Goal: Task Accomplishment & Management: Use online tool/utility

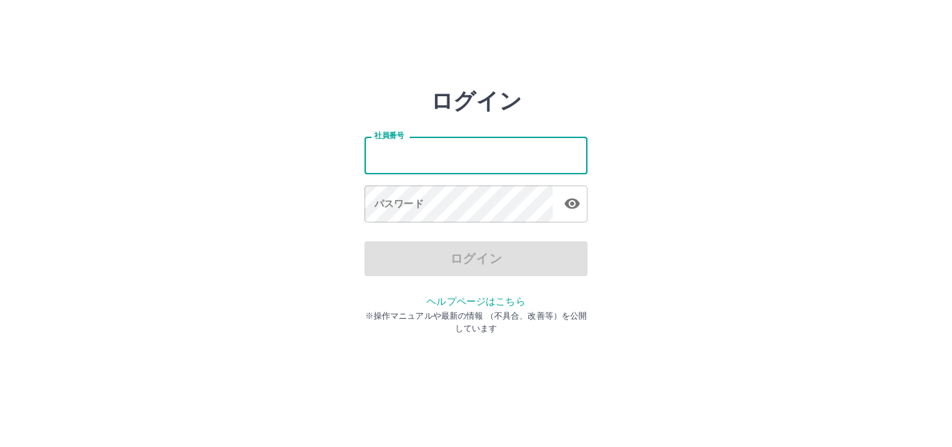
type input "*******"
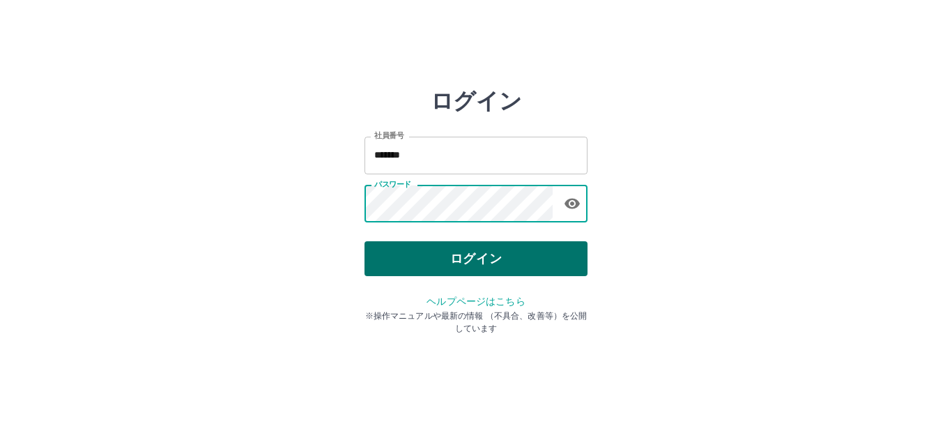
click at [405, 252] on button "ログイン" at bounding box center [475, 258] width 223 height 35
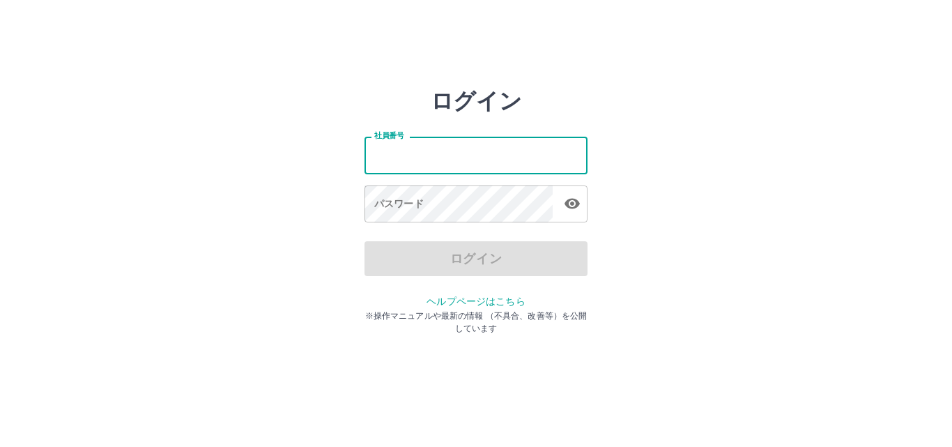
click at [447, 155] on input "社員番号" at bounding box center [475, 155] width 223 height 37
type input "*******"
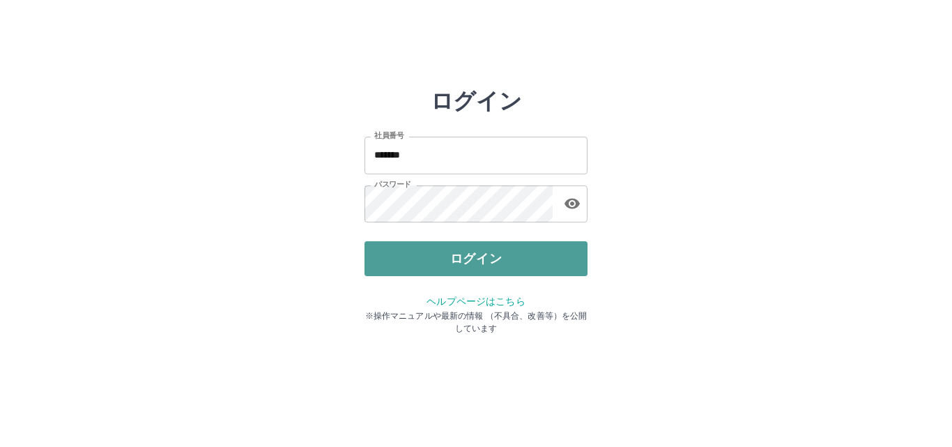
click at [437, 260] on button "ログイン" at bounding box center [475, 258] width 223 height 35
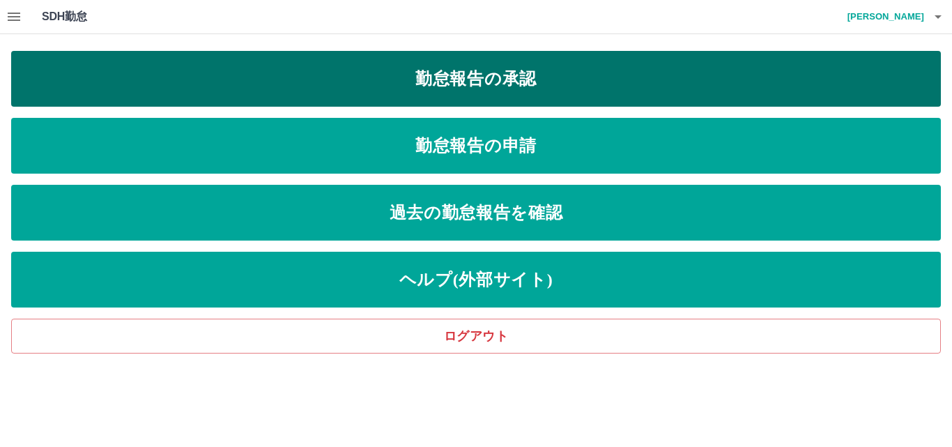
click at [284, 88] on link "勤怠報告の承認" at bounding box center [476, 79] width 930 height 56
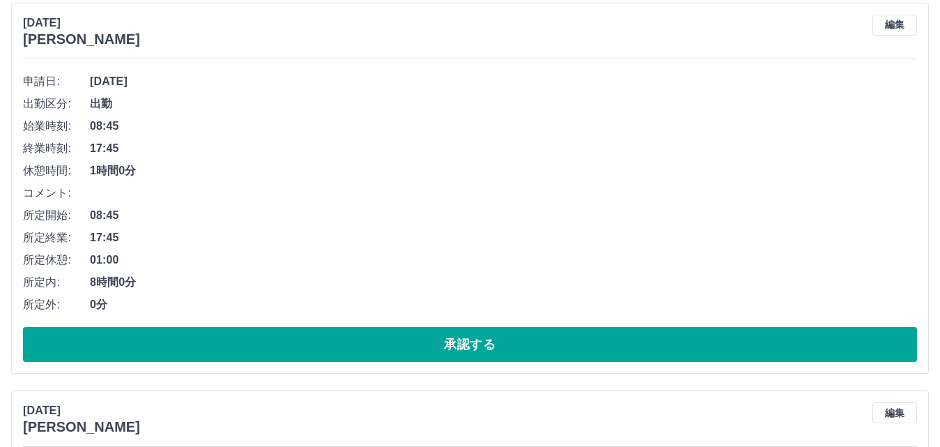
scroll to position [209, 0]
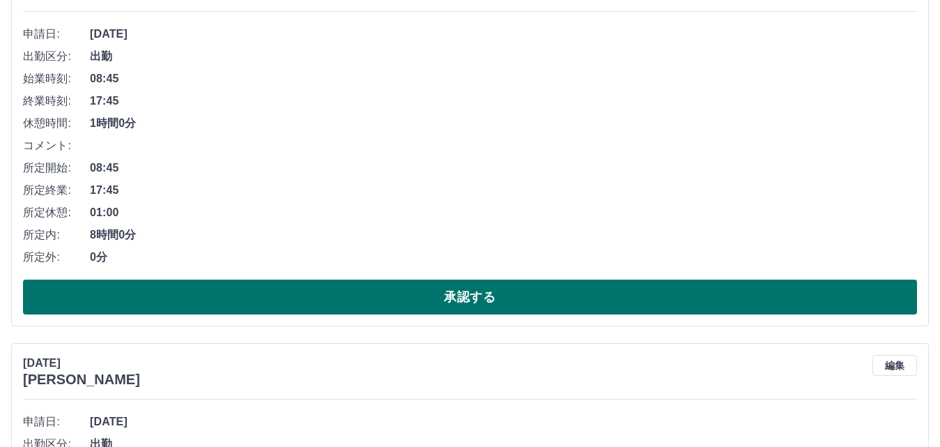
click at [272, 284] on button "承認する" at bounding box center [470, 296] width 894 height 35
click at [252, 294] on button "承認する" at bounding box center [470, 296] width 894 height 35
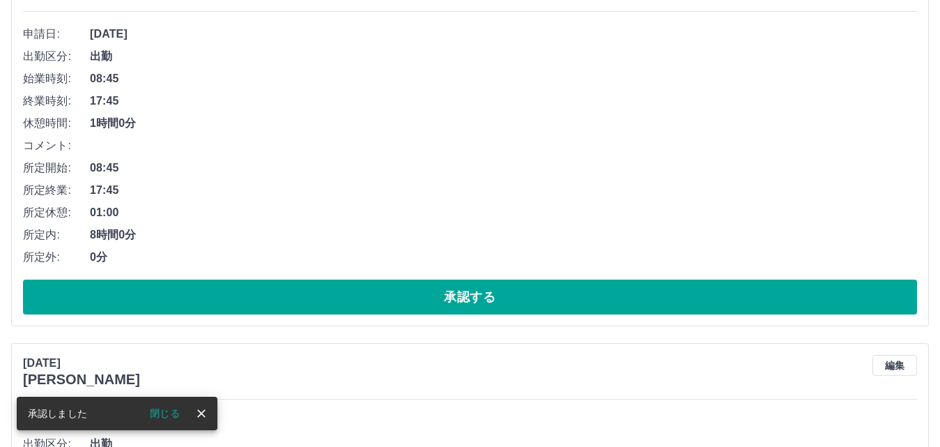
scroll to position [0, 0]
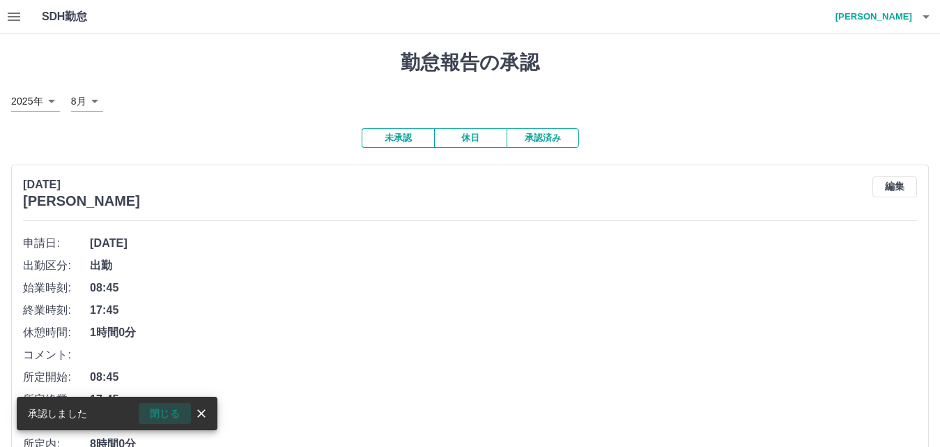
drag, startPoint x: 162, startPoint y: 413, endPoint x: 212, endPoint y: 362, distance: 71.5
click at [164, 412] on button "閉じる" at bounding box center [165, 413] width 52 height 21
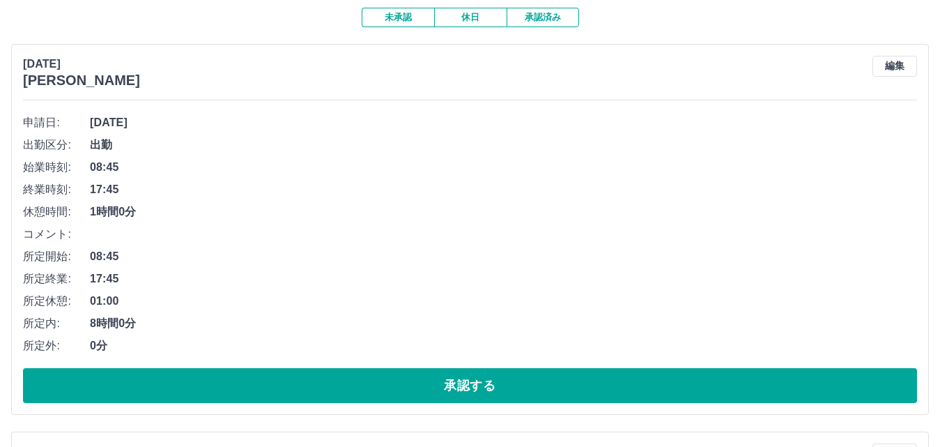
scroll to position [139, 0]
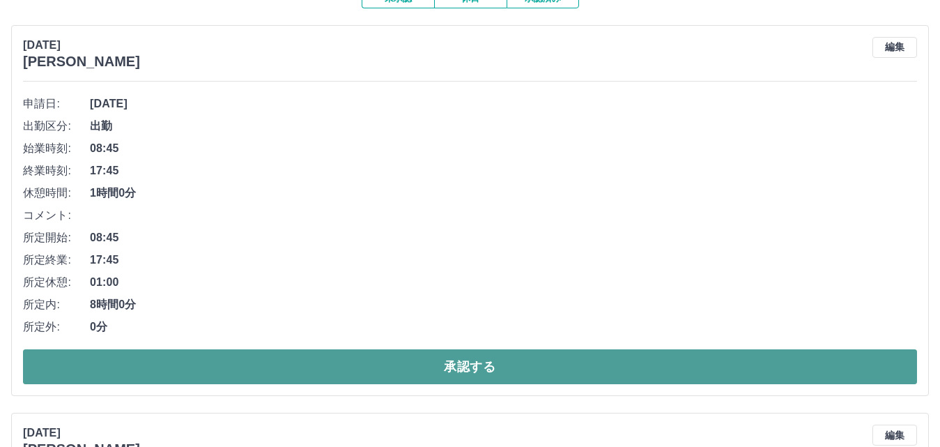
click at [259, 368] on button "承認する" at bounding box center [470, 366] width 894 height 35
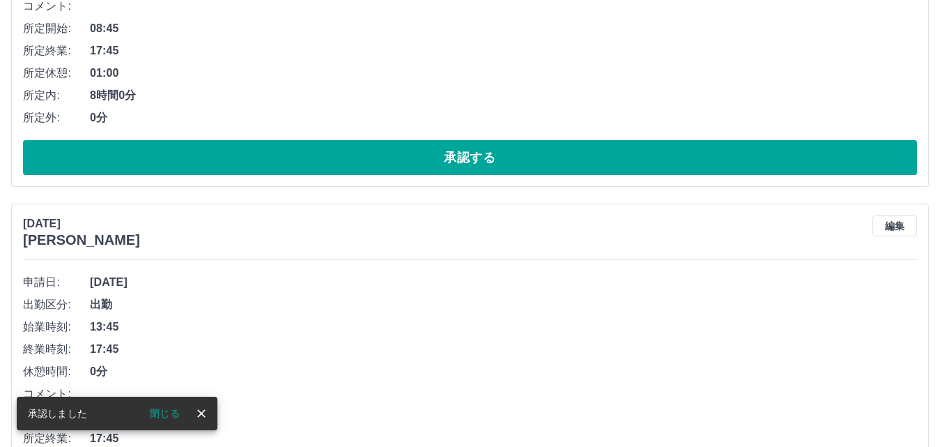
scroll to position [0, 0]
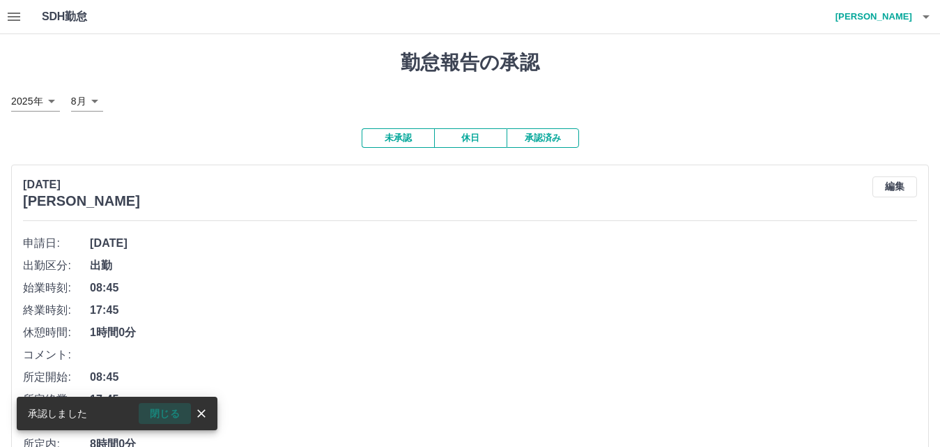
drag, startPoint x: 162, startPoint y: 409, endPoint x: 224, endPoint y: 352, distance: 83.8
click at [162, 408] on button "閉じる" at bounding box center [165, 413] width 52 height 21
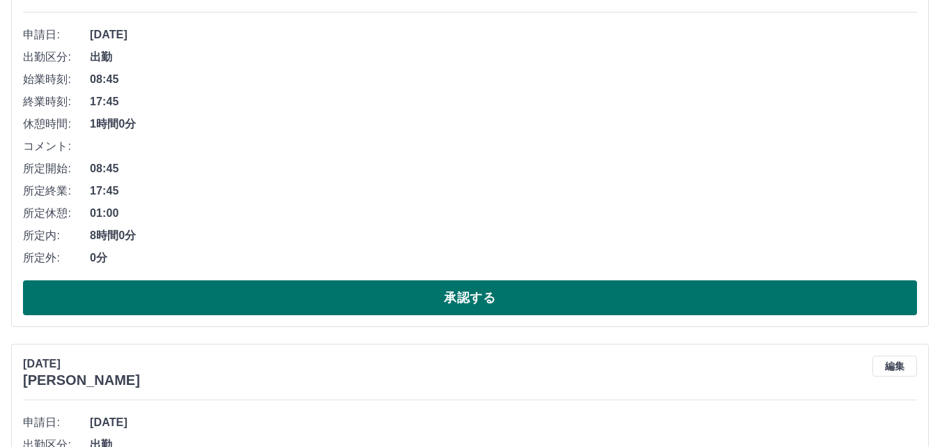
scroll to position [209, 0]
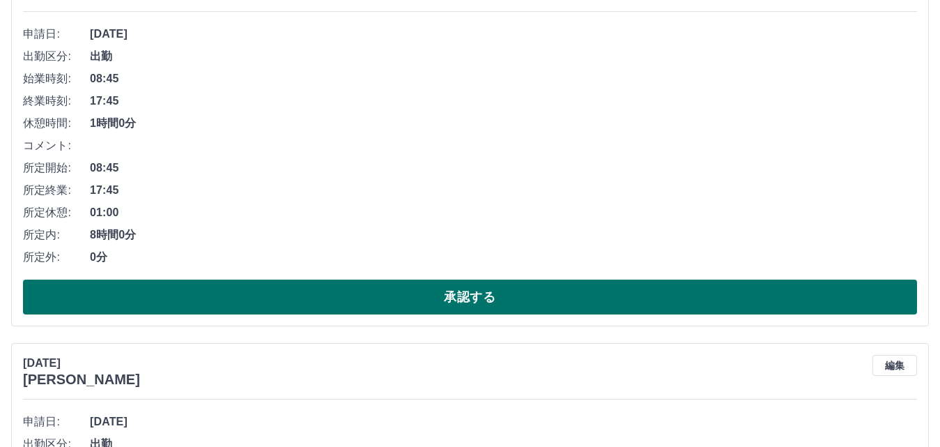
click at [279, 290] on button "承認する" at bounding box center [470, 296] width 894 height 35
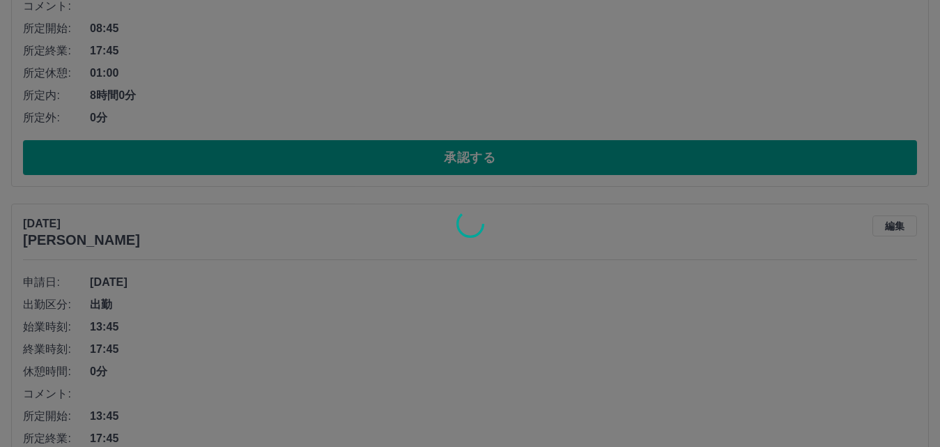
scroll to position [0, 0]
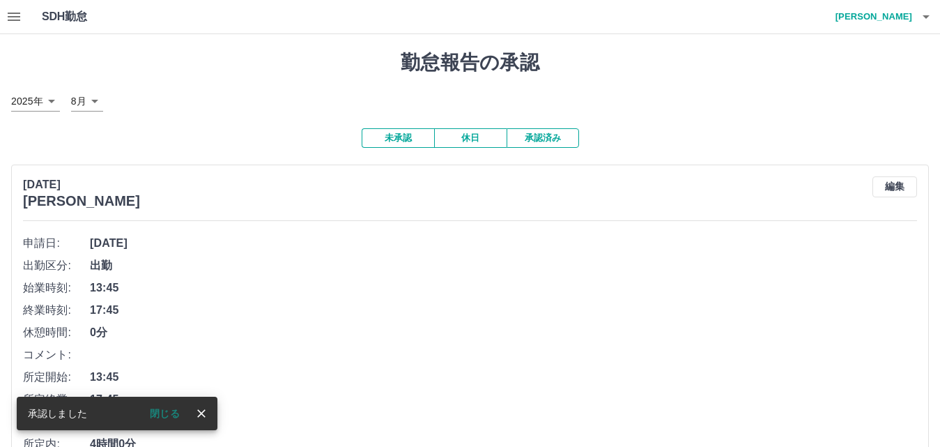
drag, startPoint x: 167, startPoint y: 408, endPoint x: 179, endPoint y: 396, distance: 17.3
click at [167, 406] on button "閉じる" at bounding box center [165, 413] width 52 height 21
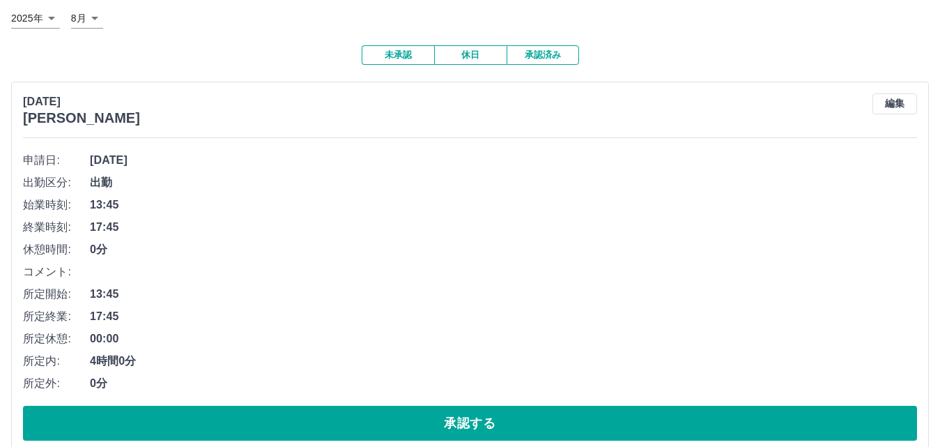
scroll to position [209, 0]
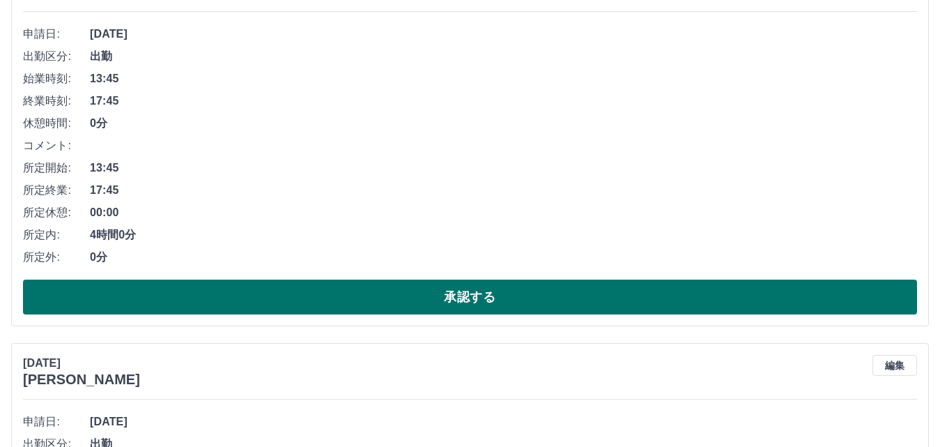
click at [254, 295] on button "承認する" at bounding box center [470, 296] width 894 height 35
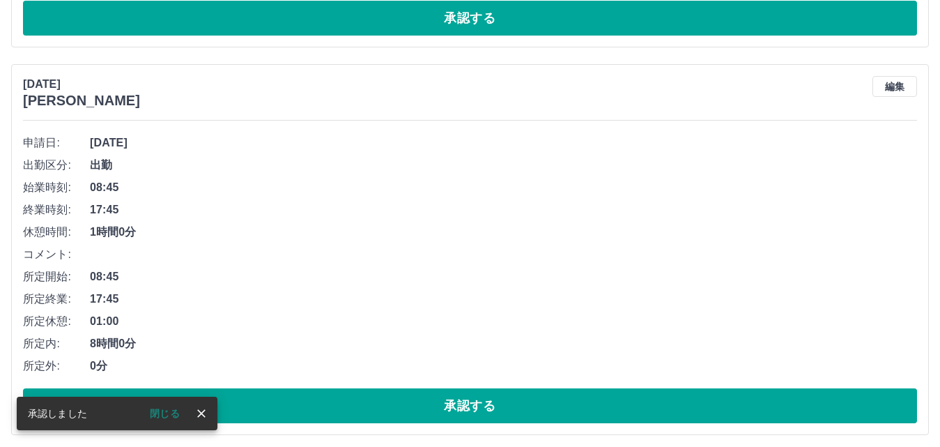
scroll to position [100, 0]
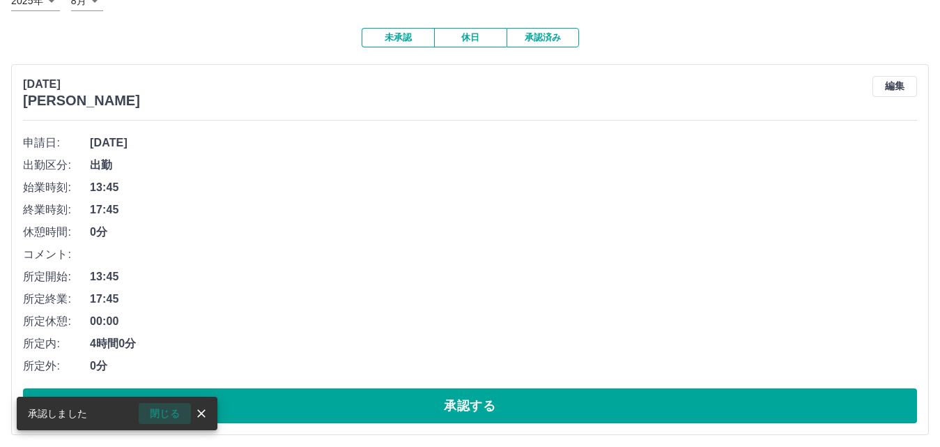
drag, startPoint x: 156, startPoint y: 412, endPoint x: 232, endPoint y: 383, distance: 81.4
click at [157, 411] on button "閉じる" at bounding box center [165, 413] width 52 height 21
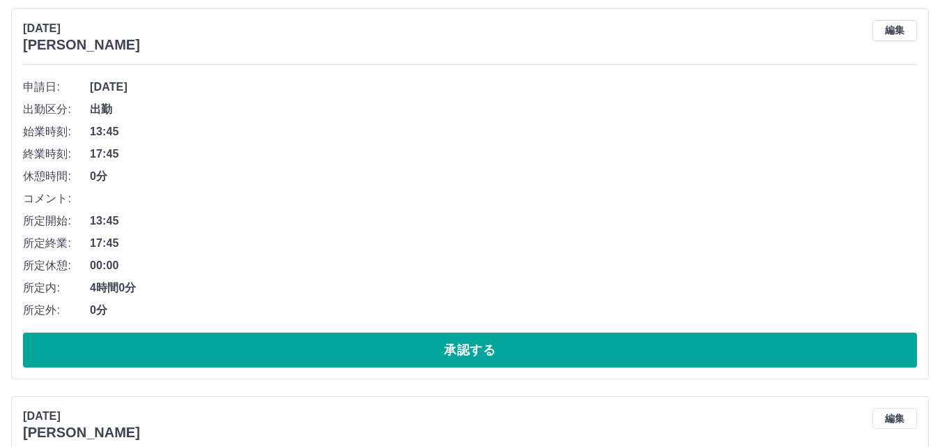
scroll to position [240, 0]
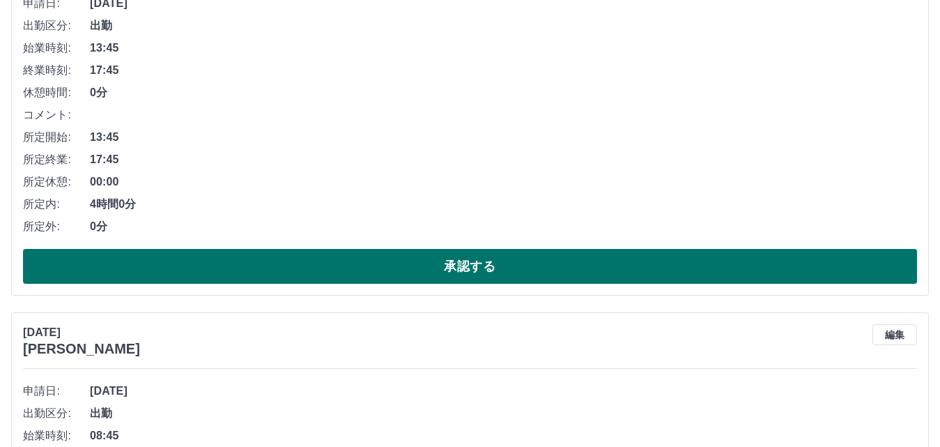
click at [301, 266] on button "承認する" at bounding box center [470, 266] width 894 height 35
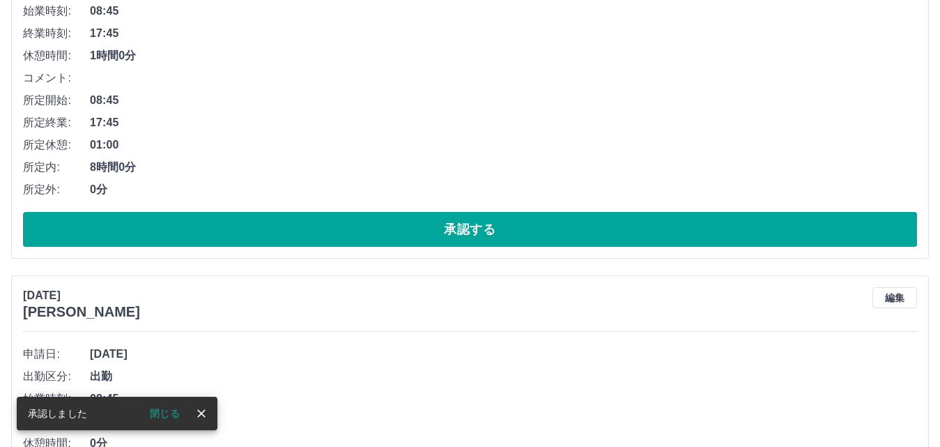
scroll to position [270, 0]
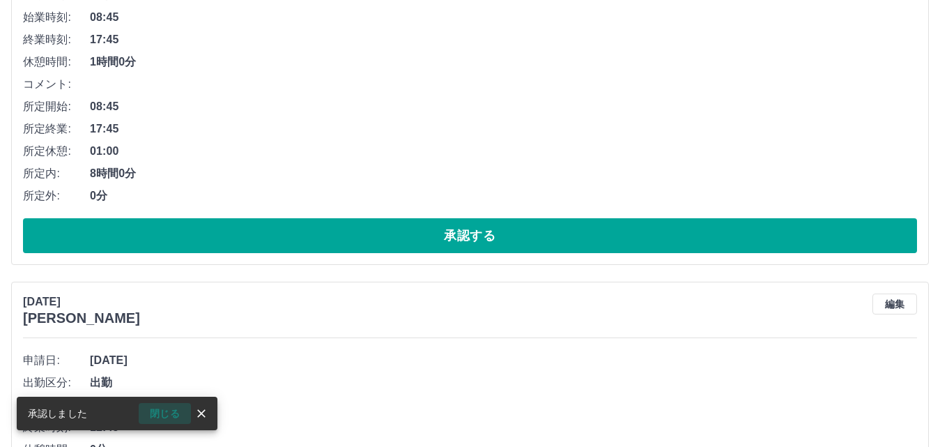
drag, startPoint x: 165, startPoint y: 409, endPoint x: 195, endPoint y: 349, distance: 67.0
click at [165, 406] on button "閉じる" at bounding box center [165, 413] width 52 height 21
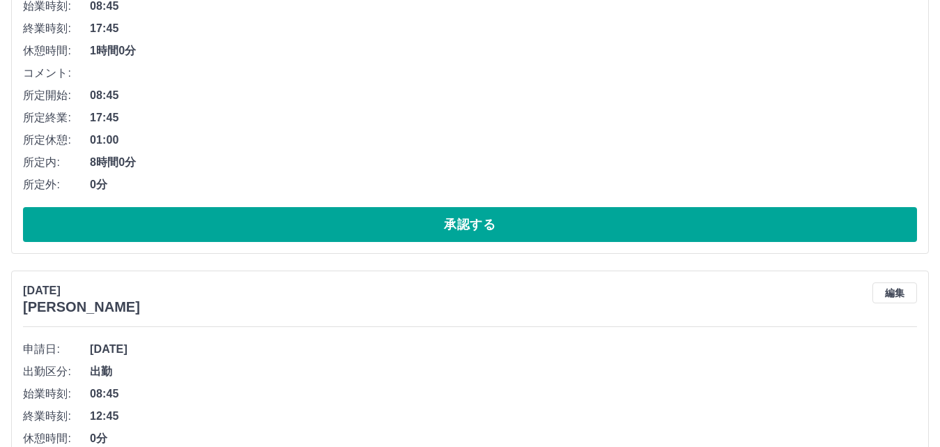
scroll to position [340, 0]
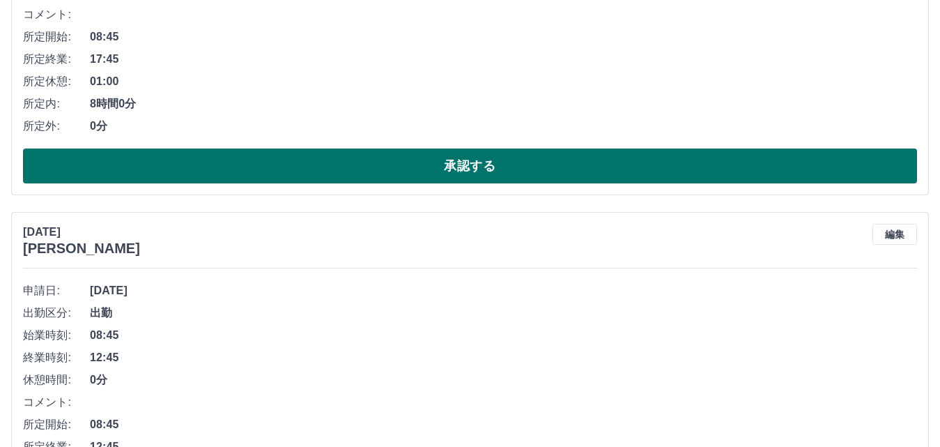
click at [271, 159] on button "承認する" at bounding box center [470, 165] width 894 height 35
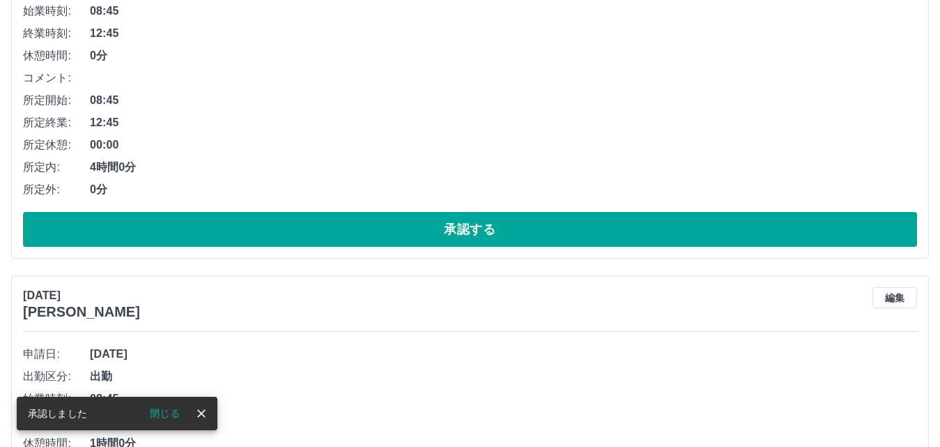
scroll to position [301, 0]
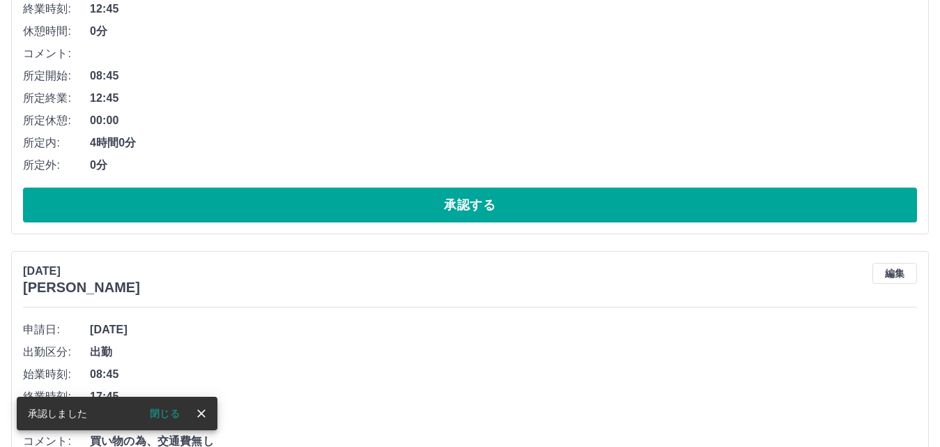
drag, startPoint x: 170, startPoint y: 408, endPoint x: 225, endPoint y: 282, distance: 137.6
click at [171, 401] on div "承認しました 閉じる" at bounding box center [117, 413] width 201 height 33
drag, startPoint x: 167, startPoint y: 408, endPoint x: 202, endPoint y: 330, distance: 85.5
click at [167, 407] on button "閉じる" at bounding box center [165, 413] width 52 height 21
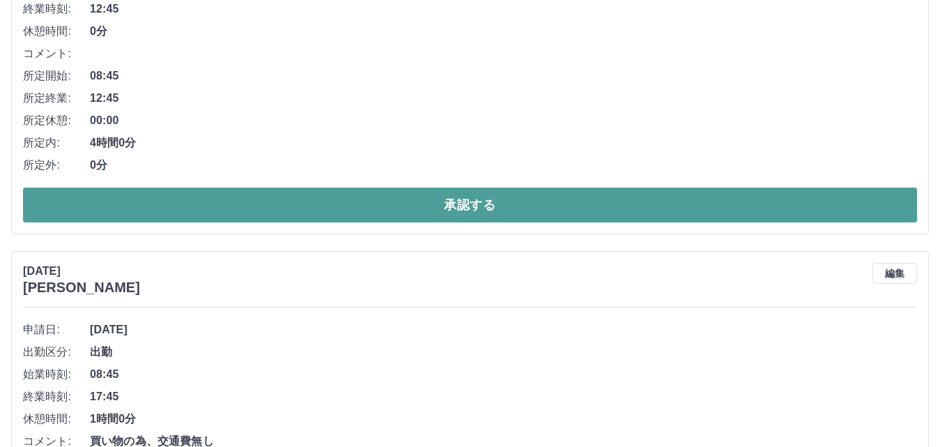
click at [228, 204] on button "承認する" at bounding box center [470, 204] width 894 height 35
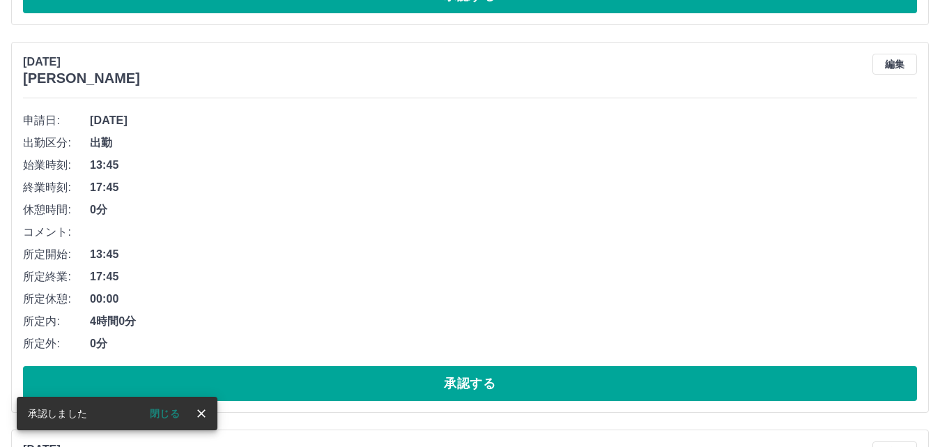
scroll to position [123, 0]
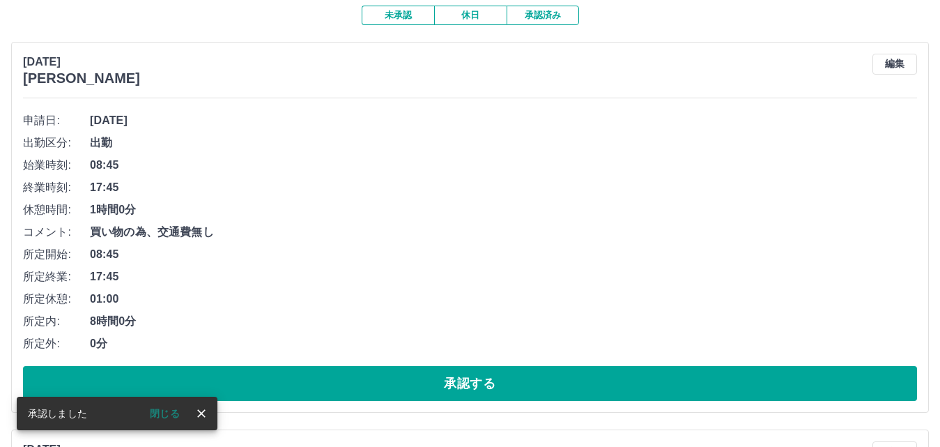
click at [166, 414] on button "閉じる" at bounding box center [165, 413] width 52 height 21
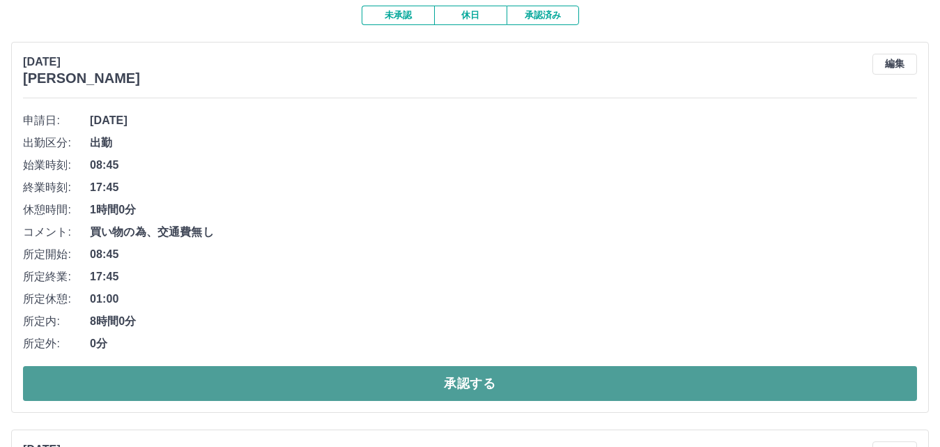
click at [206, 368] on button "承認する" at bounding box center [470, 383] width 894 height 35
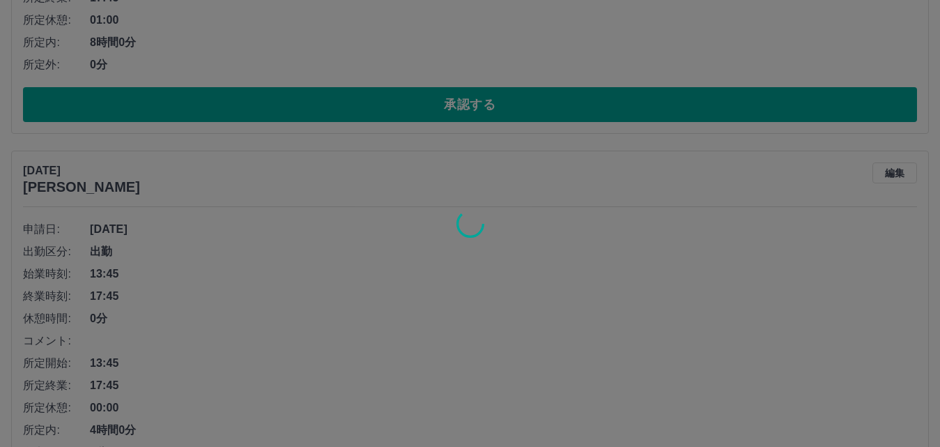
scroll to position [14, 0]
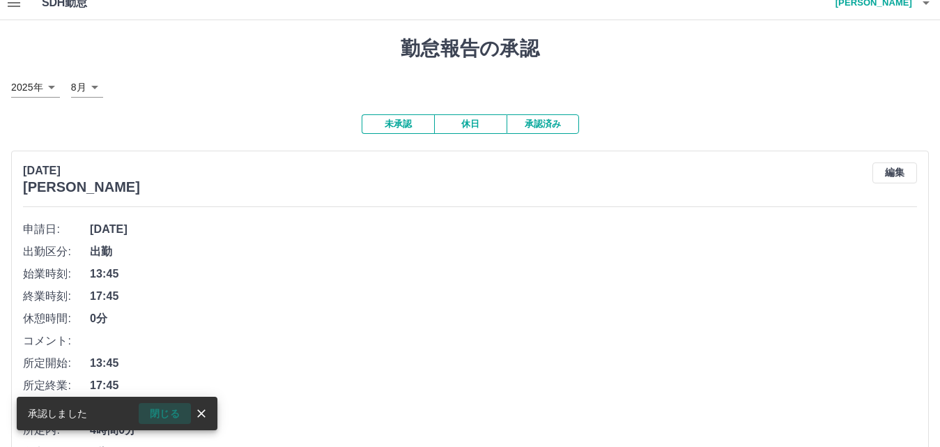
drag, startPoint x: 166, startPoint y: 406, endPoint x: 203, endPoint y: 369, distance: 53.2
click at [166, 406] on button "閉じる" at bounding box center [165, 413] width 52 height 21
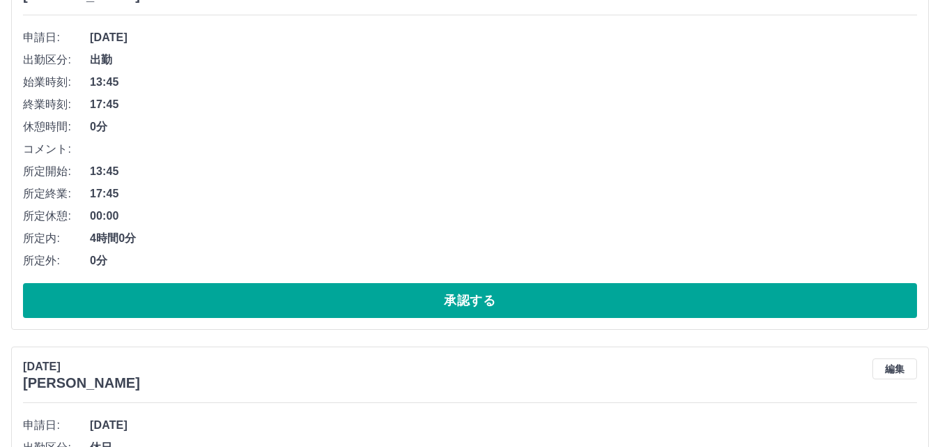
scroll to position [223, 0]
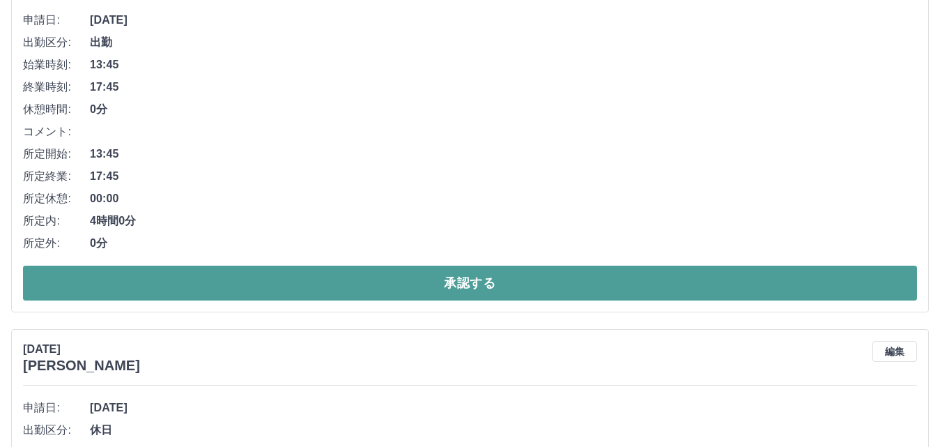
click at [268, 291] on button "承認する" at bounding box center [470, 283] width 894 height 35
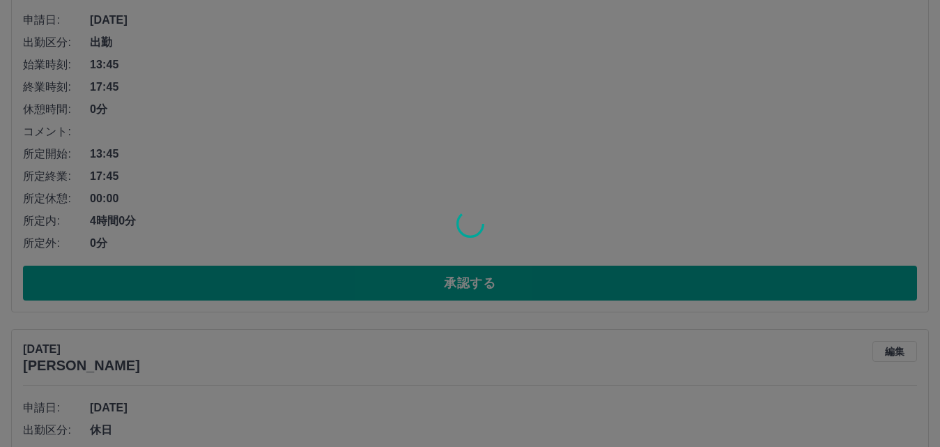
scroll to position [0, 0]
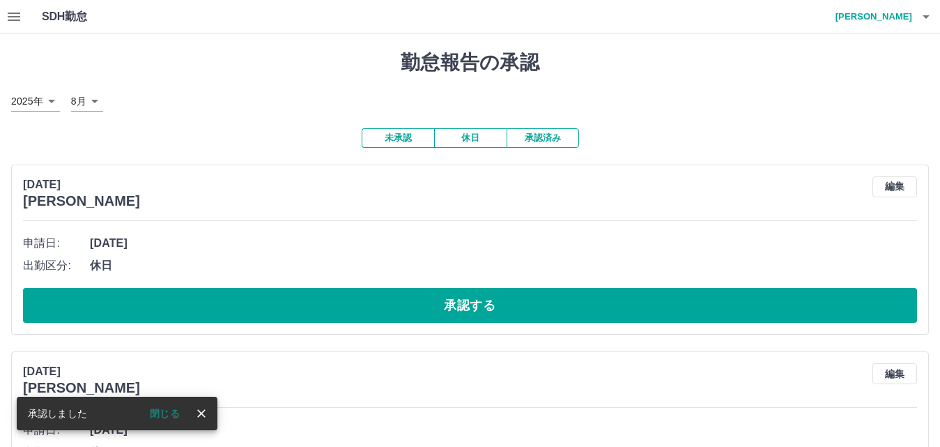
click at [160, 406] on button "閉じる" at bounding box center [165, 413] width 52 height 21
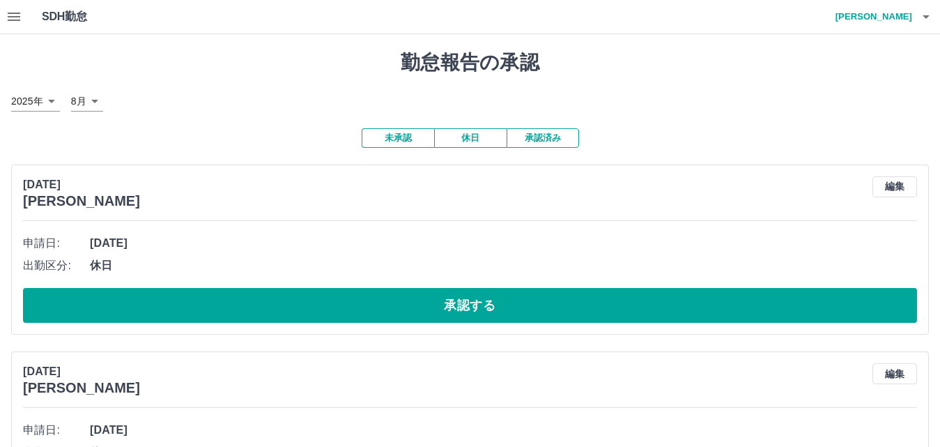
click at [20, 22] on icon "button" at bounding box center [14, 16] width 17 height 17
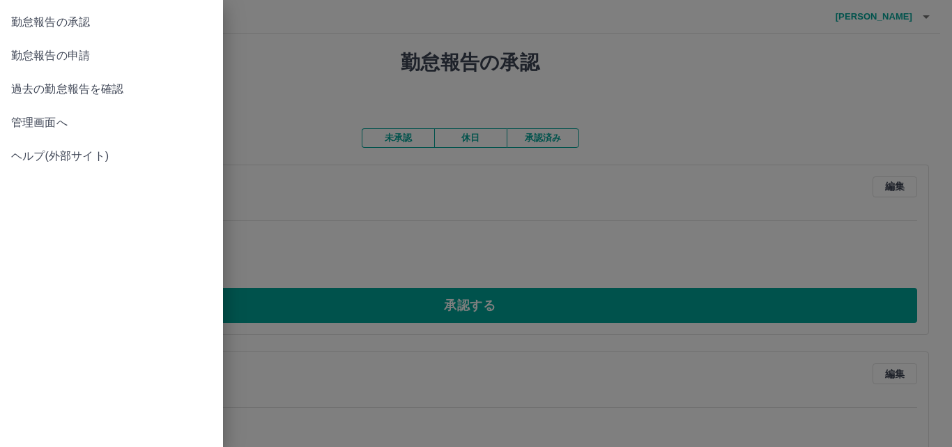
click at [63, 120] on span "管理画面へ" at bounding box center [111, 122] width 201 height 17
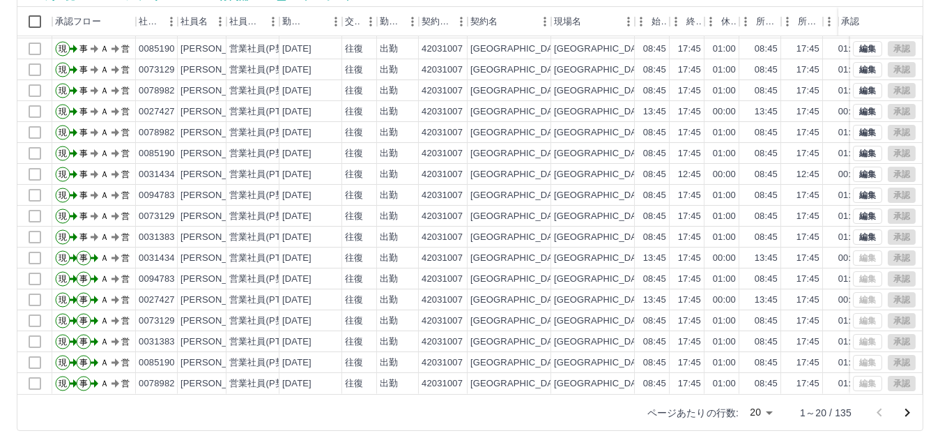
scroll to position [142, 0]
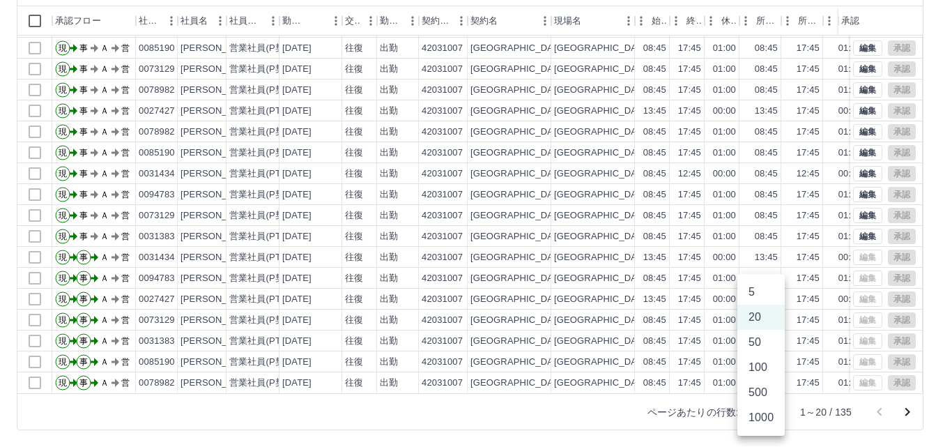
click at [770, 408] on body "SDH勤怠 我妻　美和 勤務実績承認 前月 2025年08月 次月 今月 月選択 承認モード 削除モード 一括承認 列一覧 0 フィルター 行間隔 エクスポー…" at bounding box center [476, 152] width 952 height 589
click at [757, 366] on li "100" at bounding box center [760, 367] width 47 height 25
type input "***"
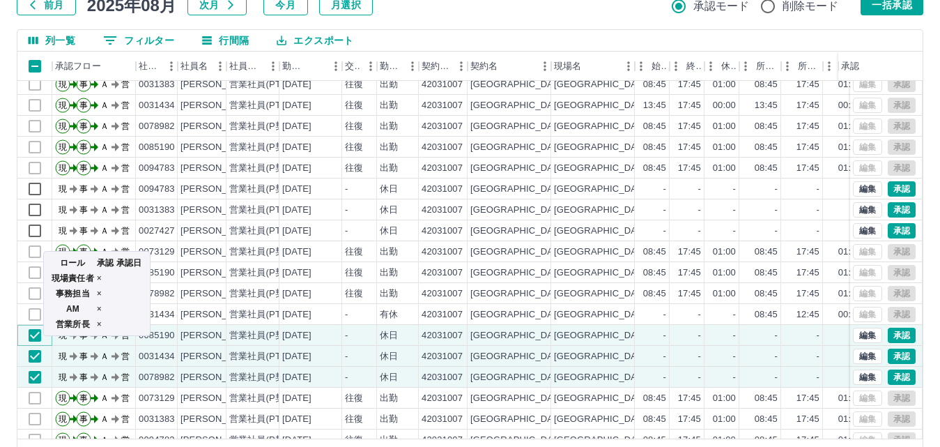
scroll to position [72, 0]
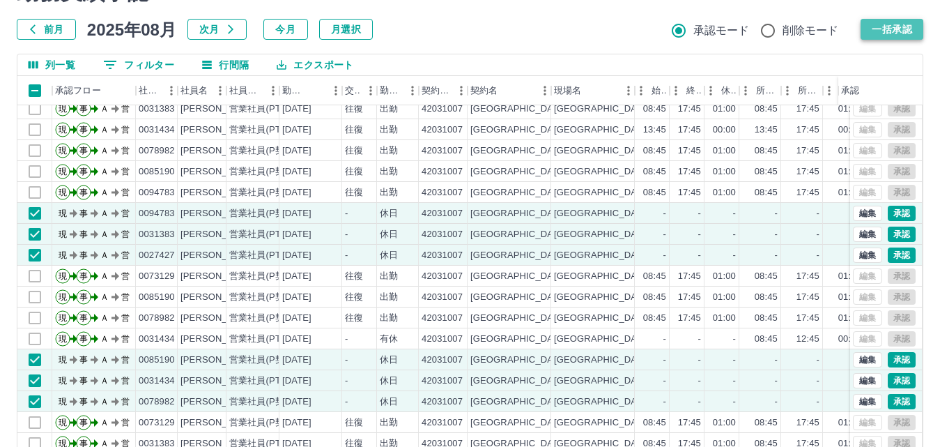
click at [904, 24] on button "一括承認" at bounding box center [892, 29] width 63 height 21
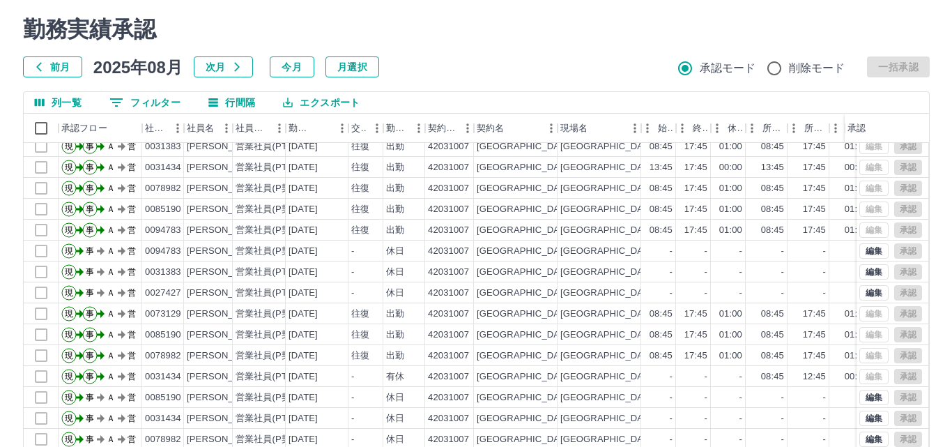
scroll to position [0, 0]
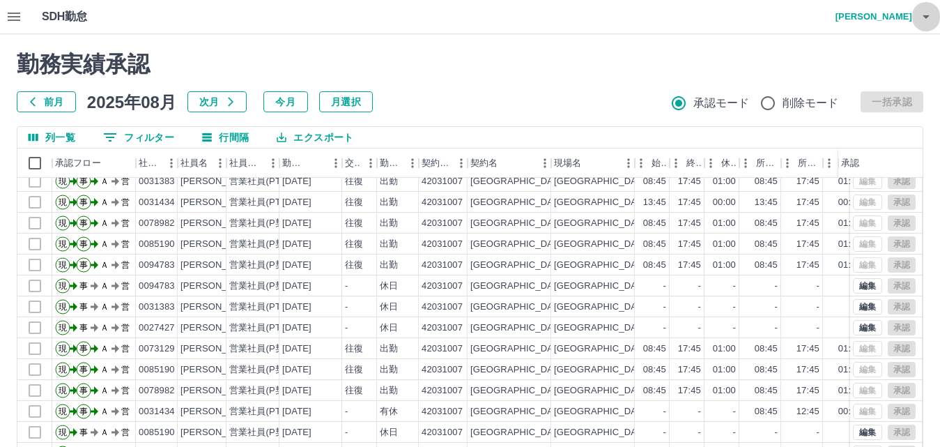
click at [923, 15] on icon "button" at bounding box center [926, 16] width 7 height 3
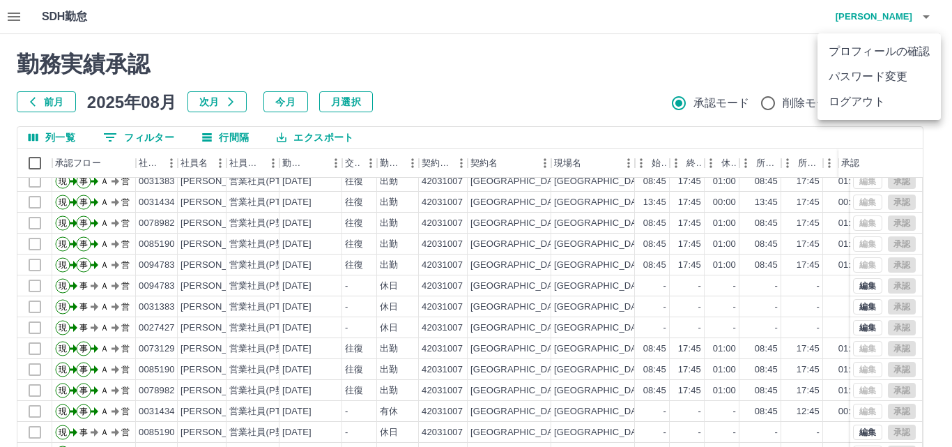
click at [885, 101] on li "ログアウト" at bounding box center [878, 101] width 123 height 25
